Goal: Task Accomplishment & Management: Manage account settings

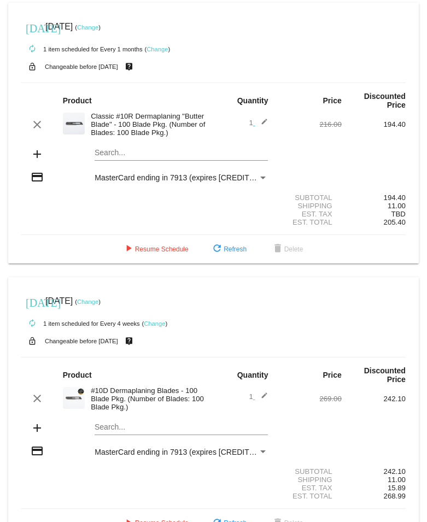
click at [258, 123] on mat-icon "edit" at bounding box center [261, 124] width 13 height 13
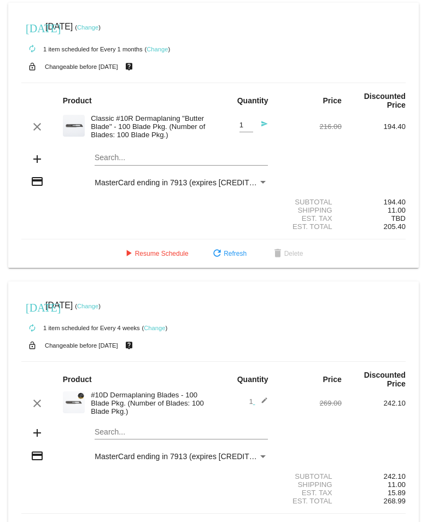
click at [145, 125] on div "Classic #10R Dermaplaning "Butter Blade" - 100 Blade Pkg. (Number of Blades: 10…" at bounding box center [149, 126] width 128 height 25
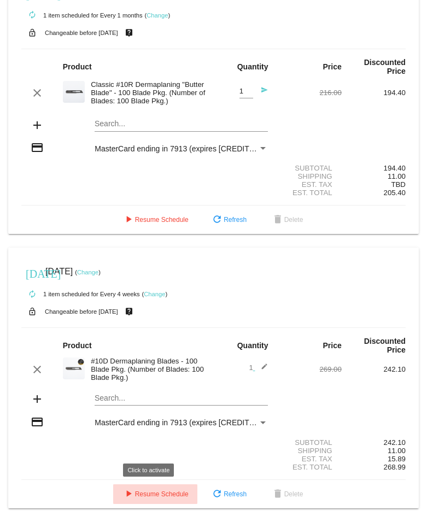
click at [149, 494] on span "play_arrow Resume Schedule" at bounding box center [155, 495] width 67 height 8
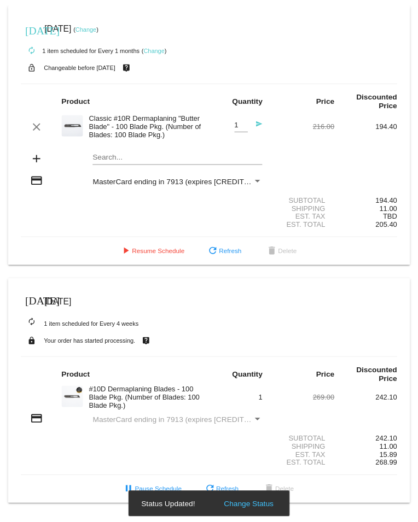
scroll to position [12, 0]
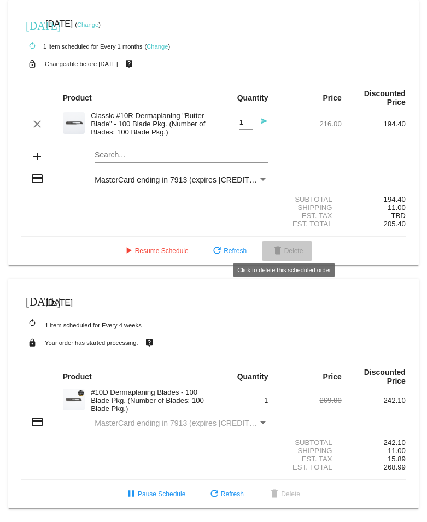
click at [283, 247] on span "delete Delete" at bounding box center [287, 251] width 32 height 8
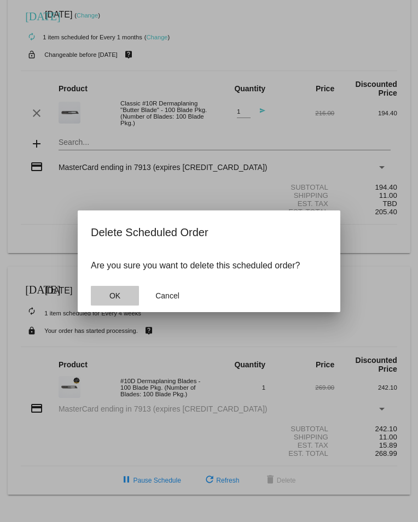
click at [101, 299] on button "OK" at bounding box center [115, 296] width 48 height 20
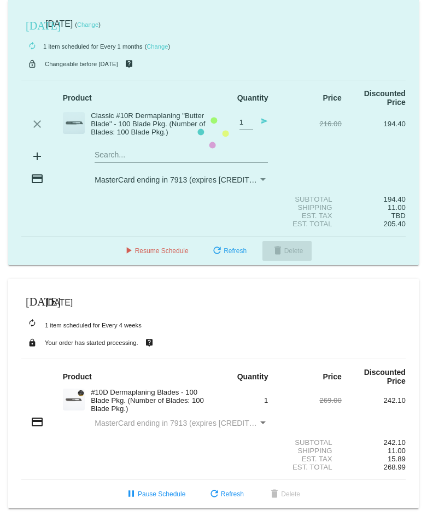
scroll to position [0, 0]
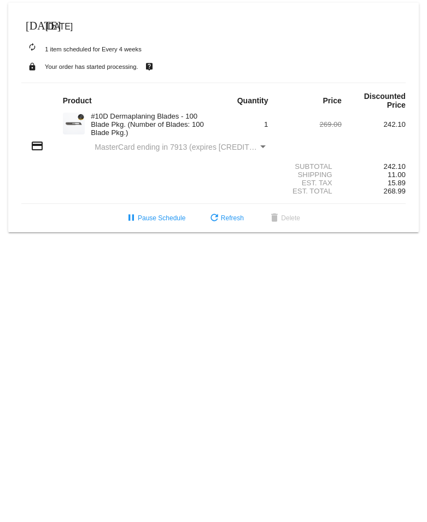
click at [265, 148] on div "Payment Method" at bounding box center [263, 147] width 10 height 9
click at [260, 151] on div "Payment Method" at bounding box center [263, 147] width 10 height 9
click at [141, 158] on section "Subtotal 242.10 Shipping 11.00 Est. Tax 15.89 Est. Total 268.99" at bounding box center [213, 179] width 385 height 50
click at [240, 222] on span "refresh Refresh" at bounding box center [226, 218] width 36 height 8
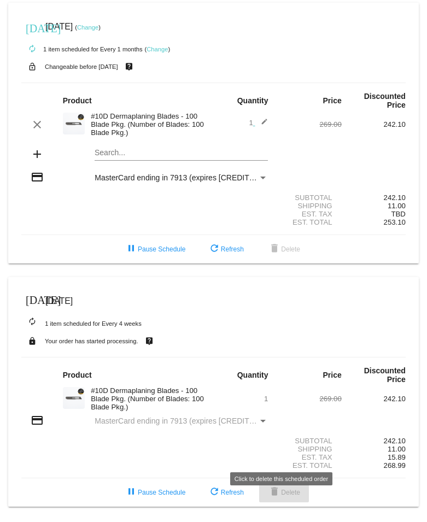
click at [274, 499] on mat-icon "delete" at bounding box center [274, 492] width 13 height 13
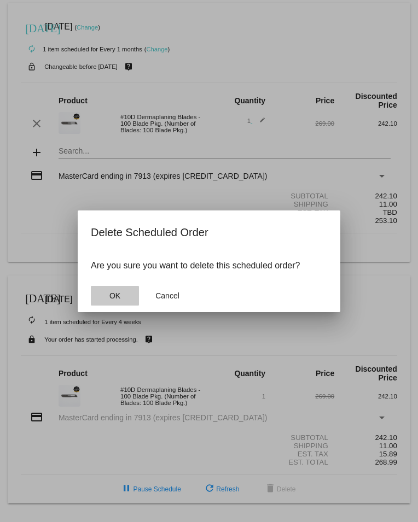
click at [125, 293] on button "OK" at bounding box center [115, 296] width 48 height 20
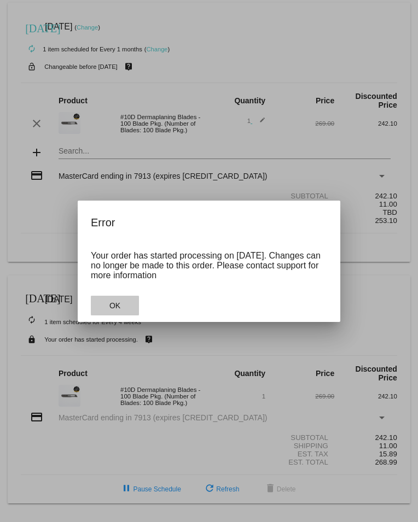
click at [109, 300] on button "OK" at bounding box center [115, 306] width 48 height 20
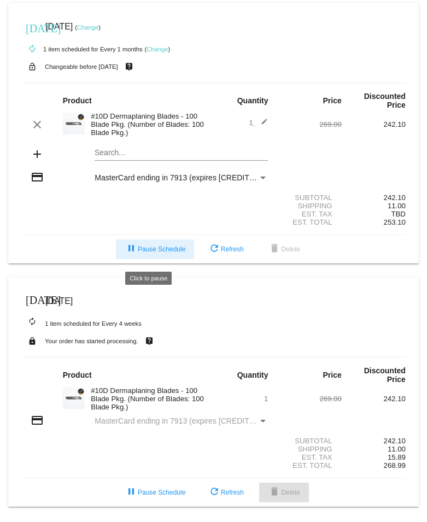
click at [176, 252] on span "pause Pause Schedule" at bounding box center [155, 250] width 61 height 8
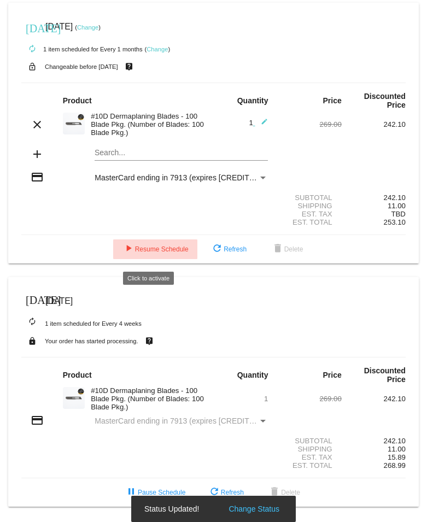
click at [158, 253] on span "play_arrow Resume Schedule" at bounding box center [155, 250] width 67 height 8
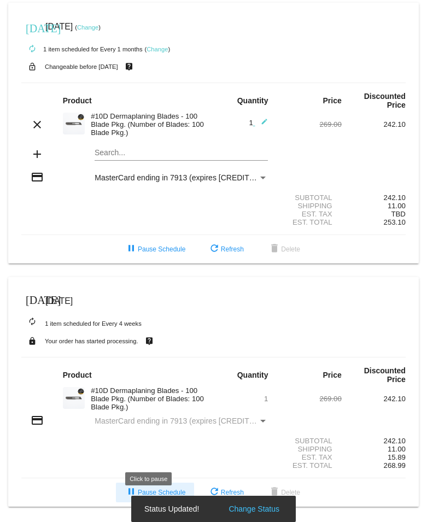
click at [125, 499] on mat-icon "pause" at bounding box center [131, 492] width 13 height 13
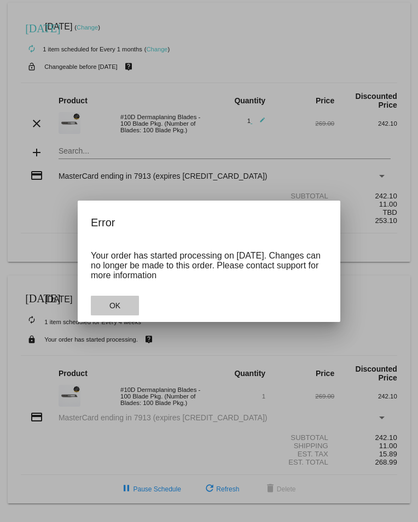
click at [133, 306] on button "OK" at bounding box center [115, 306] width 48 height 20
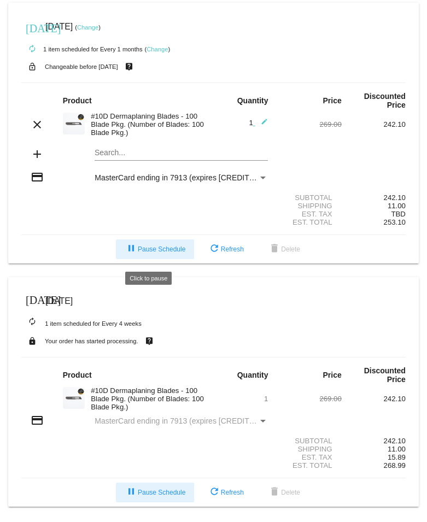
click at [152, 253] on span "pause Pause Schedule" at bounding box center [155, 250] width 61 height 8
